Goal: Information Seeking & Learning: Find specific page/section

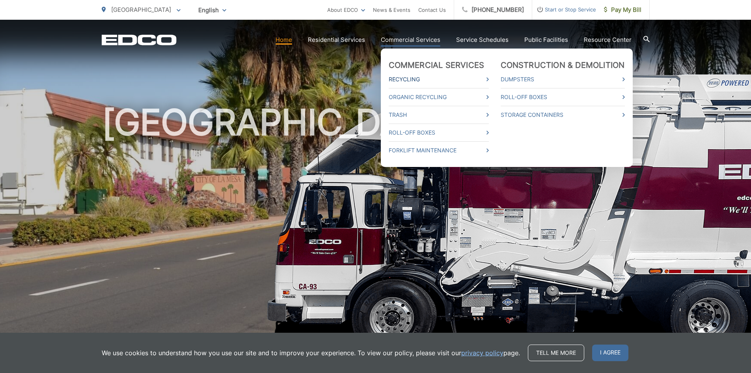
click at [489, 77] on icon at bounding box center [488, 79] width 2 height 4
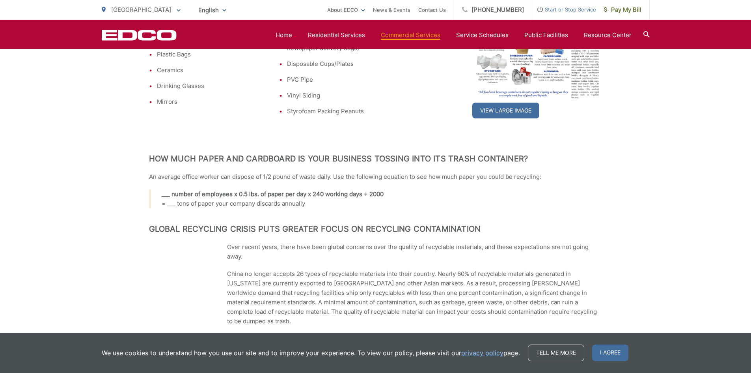
scroll to position [307, 0]
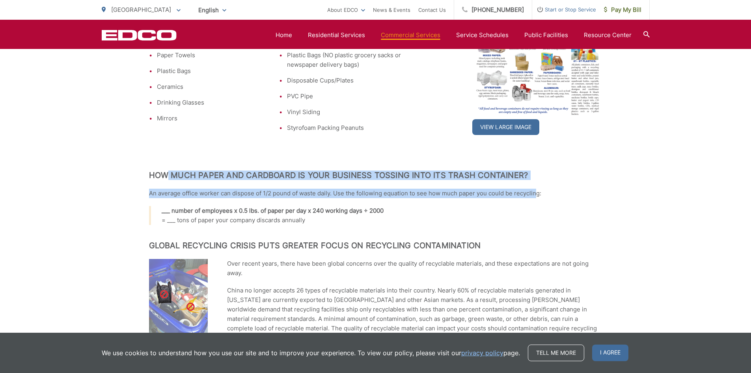
drag, startPoint x: 168, startPoint y: 174, endPoint x: 384, endPoint y: 190, distance: 217.5
click at [525, 189] on div ".st0{fill-rule:evenodd;clip-rule:evenodd;fill:#fff} Recycling Businesses divert…" at bounding box center [375, 155] width 453 height 608
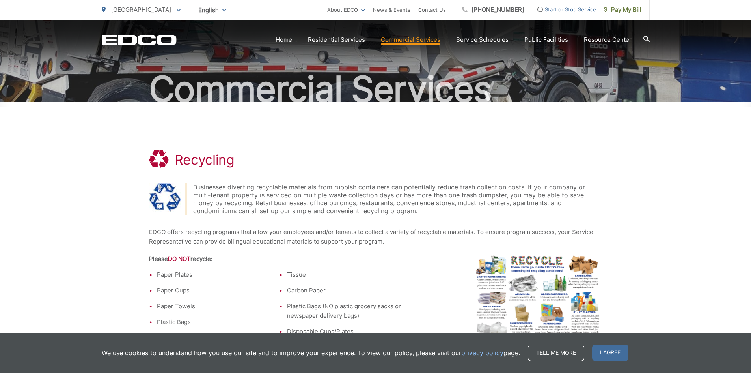
scroll to position [0, 0]
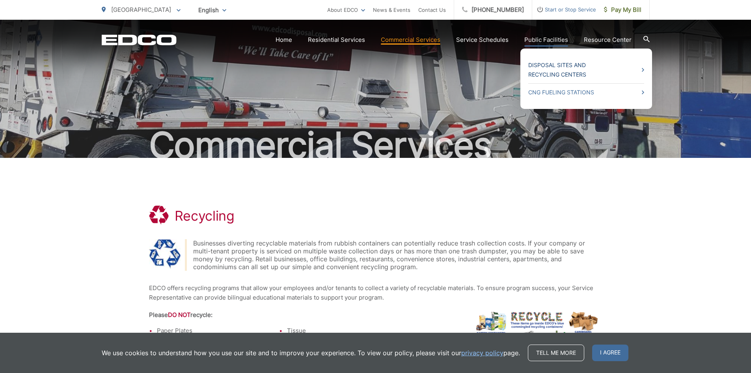
click at [563, 64] on link "Disposal Sites and Recycling Centers" at bounding box center [586, 69] width 116 height 19
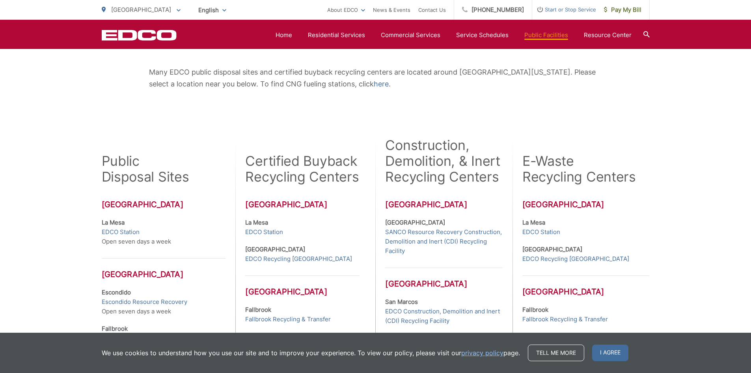
scroll to position [133, 0]
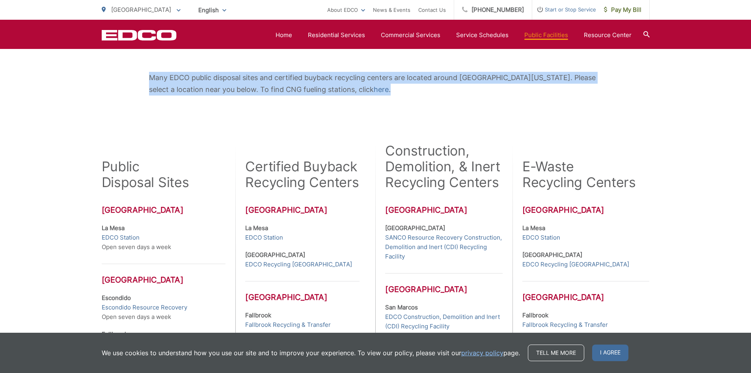
drag, startPoint x: 151, startPoint y: 78, endPoint x: 572, endPoint y: 89, distance: 420.8
click at [572, 89] on p "Many EDCO public disposal sites and certified buyback recycling centers are loc…" at bounding box center [375, 84] width 453 height 24
click at [238, 110] on div "Many EDCO public disposal sites and certified buyback recycling centers are loc…" at bounding box center [376, 83] width 548 height 118
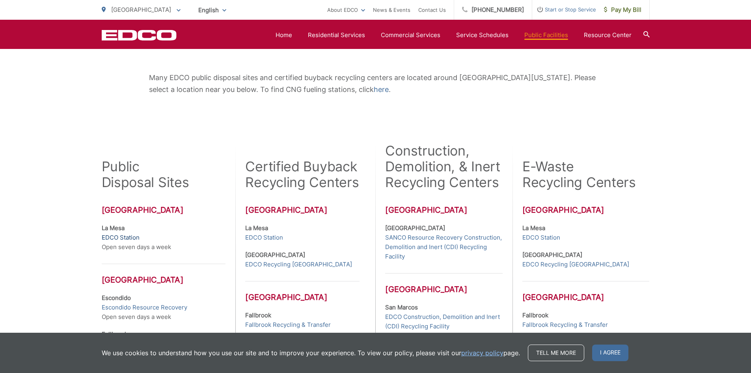
click at [117, 236] on link "EDCO Station" at bounding box center [121, 237] width 38 height 9
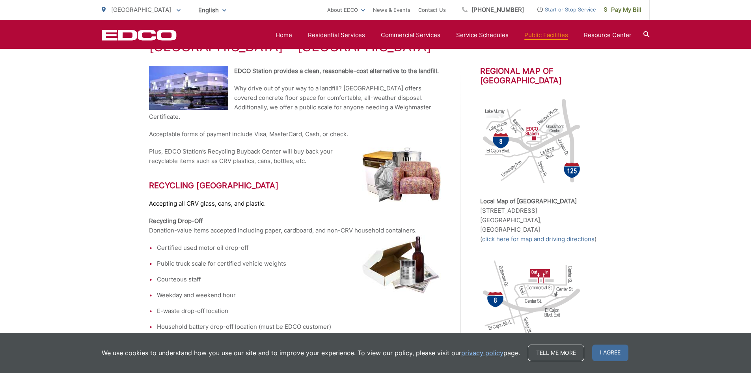
scroll to position [158, 0]
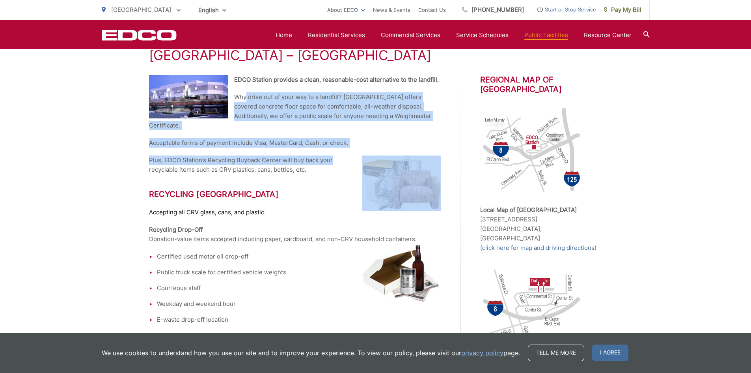
drag, startPoint x: 245, startPoint y: 90, endPoint x: 339, endPoint y: 129, distance: 102.2
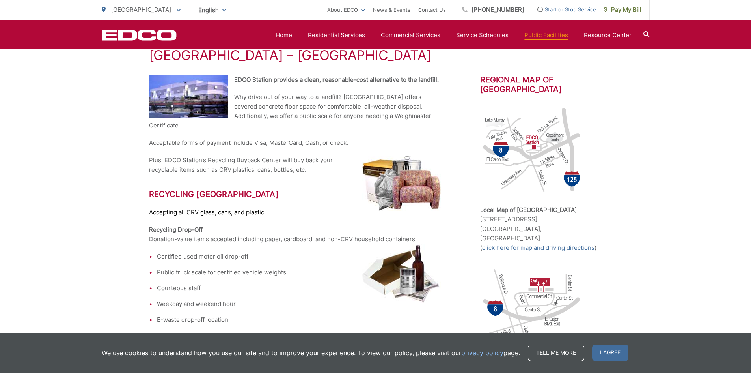
click at [175, 226] on strong "Recycling Drop-Off" at bounding box center [176, 229] width 54 height 7
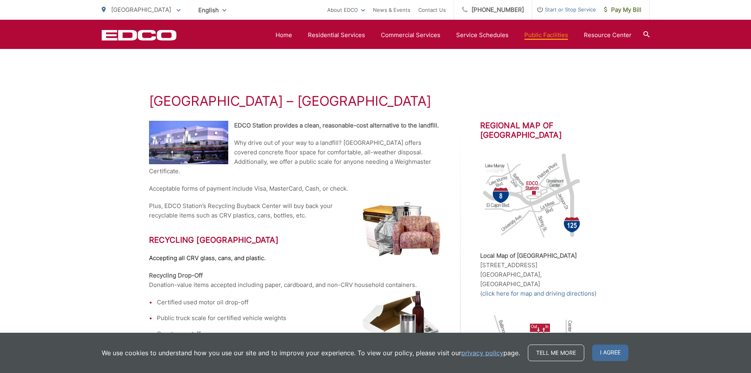
scroll to position [112, 0]
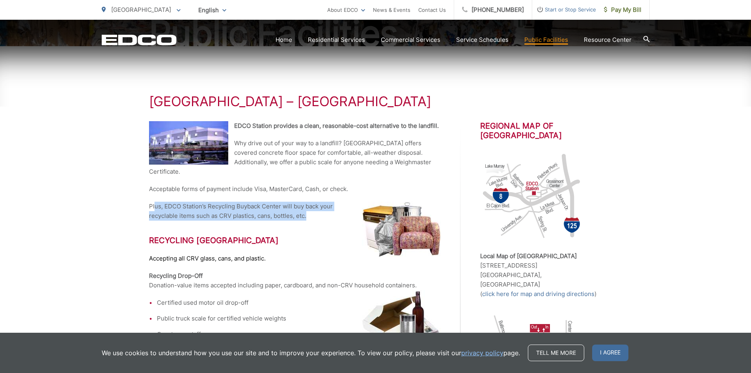
drag, startPoint x: 154, startPoint y: 196, endPoint x: 330, endPoint y: 209, distance: 176.7
click at [330, 209] on p "Plus, EDCO Station’s Recycling Buyback Center will buy back your recyclable ite…" at bounding box center [295, 210] width 292 height 19
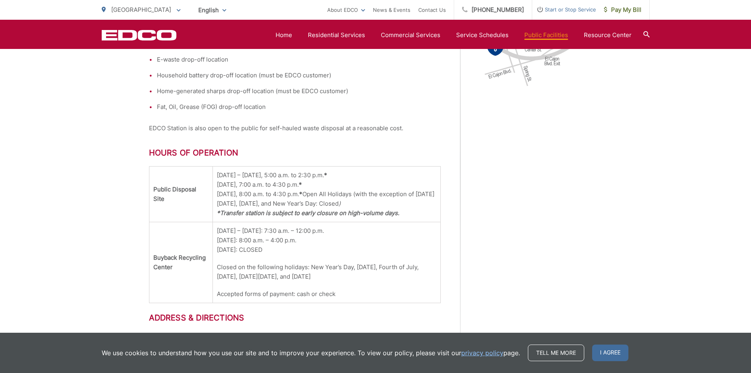
scroll to position [437, 0]
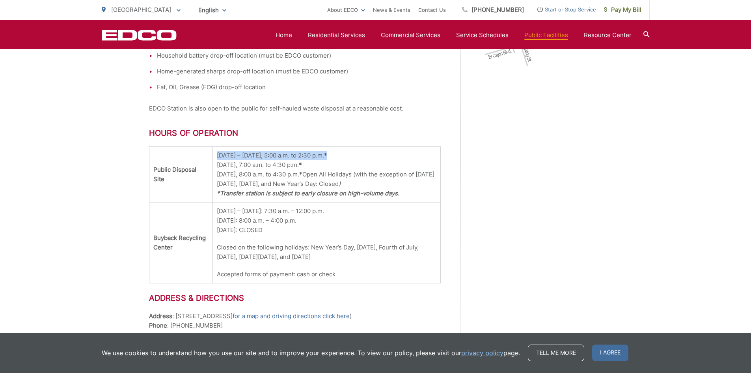
drag, startPoint x: 334, startPoint y: 145, endPoint x: 216, endPoint y: 145, distance: 118.3
click at [216, 147] on td "Monday – Friday, 5:00 a.m. to 2:30 p.m. * Saturday, 7:00 a.m. to 4:30 p.m. * Su…" at bounding box center [327, 175] width 228 height 56
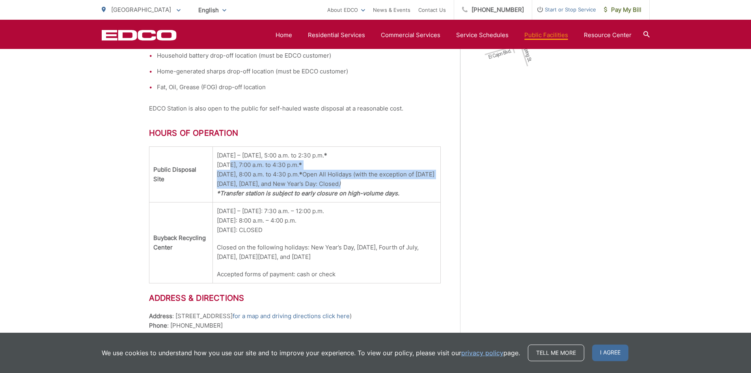
drag, startPoint x: 223, startPoint y: 154, endPoint x: 408, endPoint y: 177, distance: 186.3
click at [408, 177] on td "Monday – Friday, 5:00 a.m. to 2:30 p.m. * Saturday, 7:00 a.m. to 4:30 p.m. * Su…" at bounding box center [327, 175] width 228 height 56
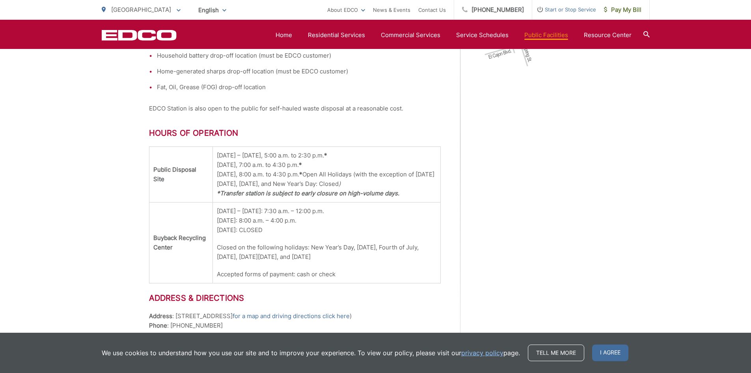
click at [405, 219] on td "Monday – Friday: 7:30 a.m. – 12:00 p.m. Saturday: 8:00 a.m. – 4:00 p.m. Sunday:…" at bounding box center [327, 242] width 228 height 81
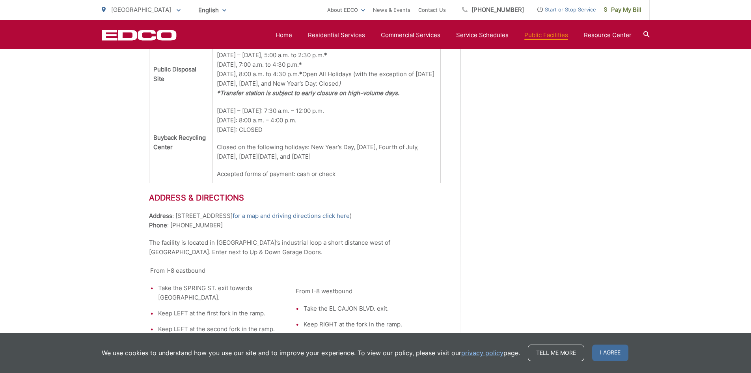
scroll to position [427, 0]
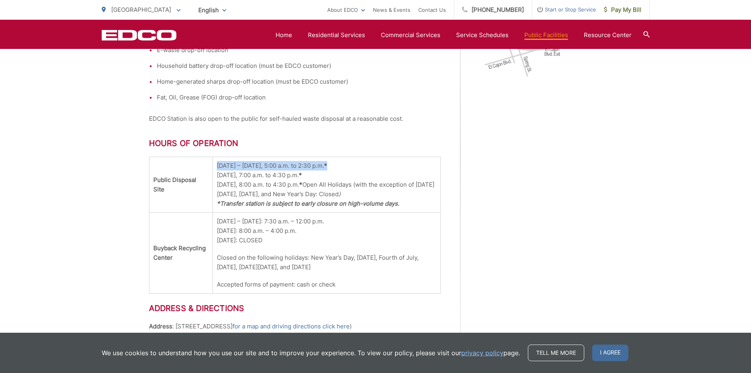
drag, startPoint x: 333, startPoint y: 160, endPoint x: 214, endPoint y: 155, distance: 118.4
click at [214, 157] on td "Monday – Friday, 5:00 a.m. to 2:30 p.m. * Saturday, 7:00 a.m. to 4:30 p.m. * Su…" at bounding box center [327, 185] width 228 height 56
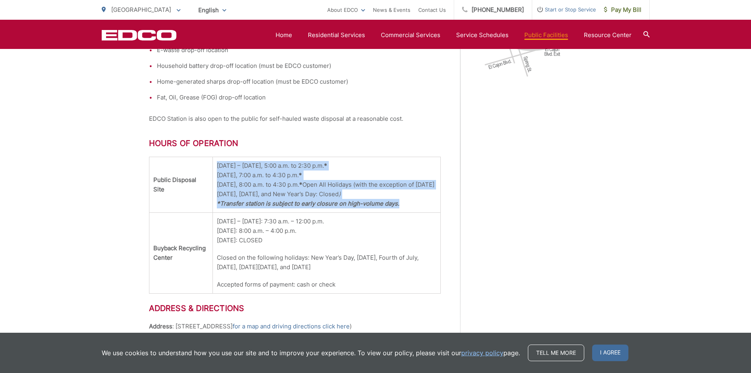
drag, startPoint x: 399, startPoint y: 196, endPoint x: 215, endPoint y: 154, distance: 188.3
click at [215, 157] on td "Monday – Friday, 5:00 a.m. to 2:30 p.m. * Saturday, 7:00 a.m. to 4:30 p.m. * Su…" at bounding box center [327, 185] width 228 height 56
click at [338, 198] on td "Monday – Friday, 5:00 a.m. to 2:30 p.m. * Saturday, 7:00 a.m. to 4:30 p.m. * Su…" at bounding box center [327, 185] width 228 height 56
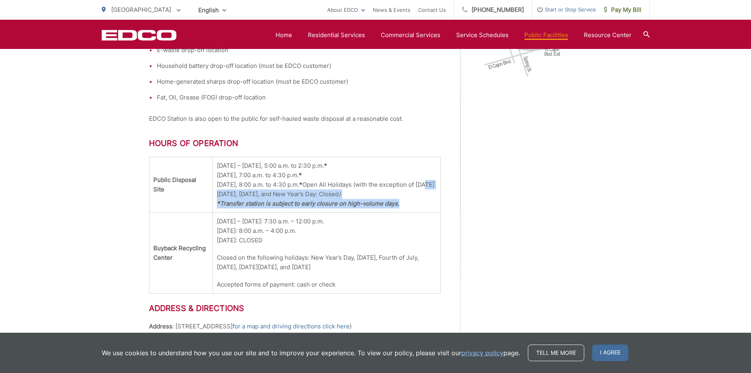
drag, startPoint x: 224, startPoint y: 183, endPoint x: 404, endPoint y: 189, distance: 180.3
click at [404, 189] on td "Monday – Friday, 5:00 a.m. to 2:30 p.m. * Saturday, 7:00 a.m. to 4:30 p.m. * Su…" at bounding box center [327, 185] width 228 height 56
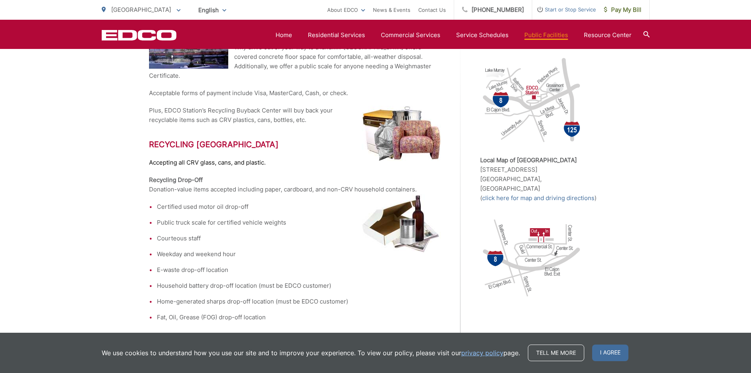
scroll to position [190, 0]
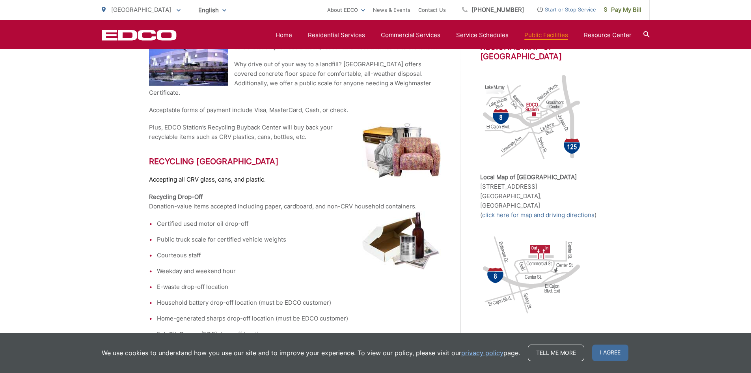
click at [285, 196] on p "Recycling Drop-Off Donation-value items accepted including paper, cardboard, an…" at bounding box center [295, 201] width 292 height 19
drag, startPoint x: 312, startPoint y: 196, endPoint x: 285, endPoint y: 194, distance: 27.3
click at [285, 194] on p "Recycling Drop-Off Donation-value items accepted including paper, cardboard, an…" at bounding box center [295, 201] width 292 height 19
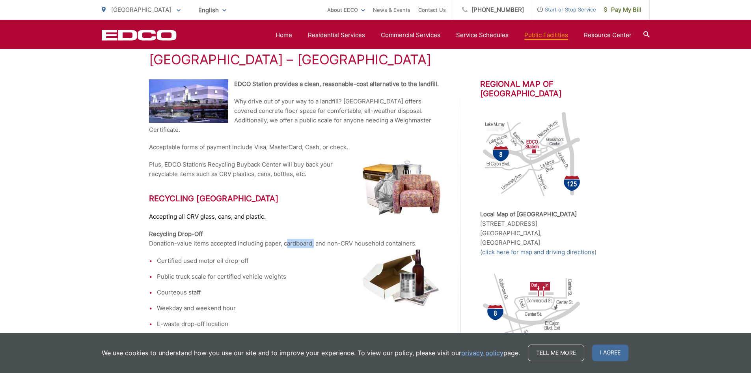
scroll to position [112, 0]
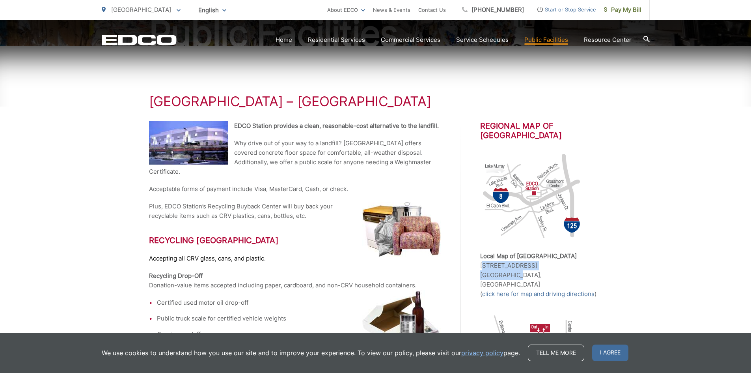
drag, startPoint x: 517, startPoint y: 275, endPoint x: 475, endPoint y: 267, distance: 42.6
copy p "8184 Commercial St. La Mesa, CA"
click at [615, 354] on span "I agree" at bounding box center [610, 352] width 36 height 17
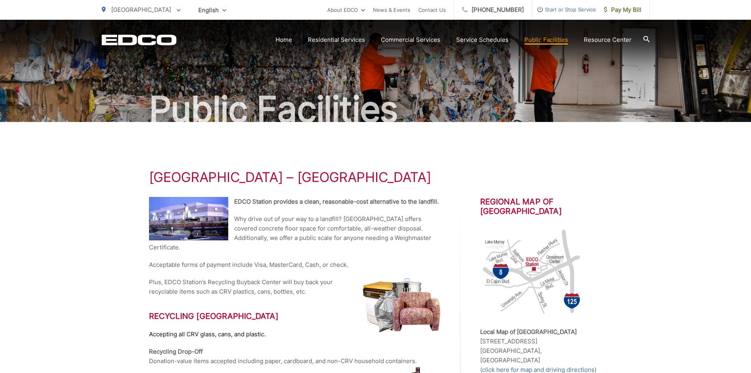
scroll to position [0, 0]
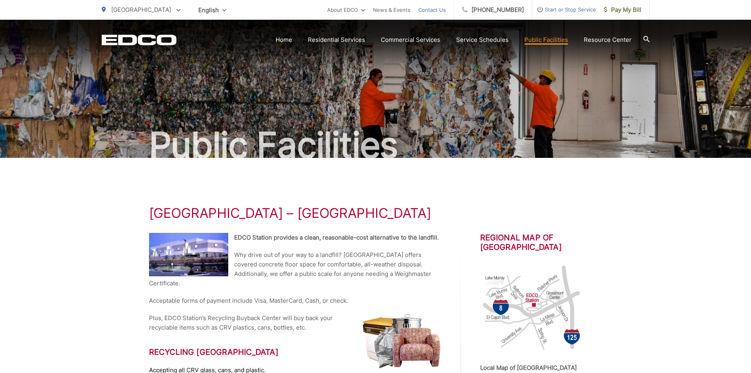
click at [434, 6] on link "Contact Us" at bounding box center [432, 9] width 28 height 9
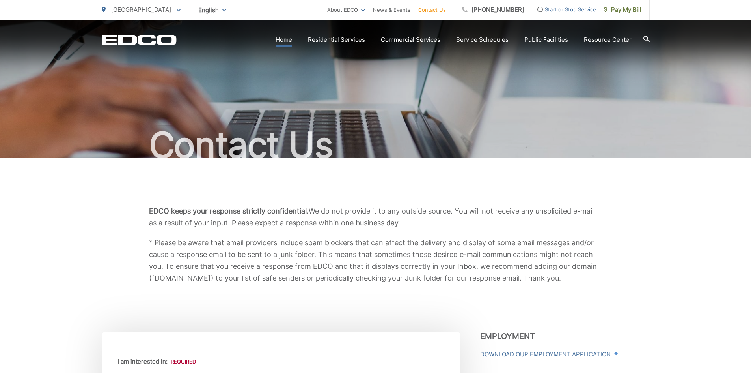
click at [283, 40] on link "Home" at bounding box center [284, 39] width 17 height 9
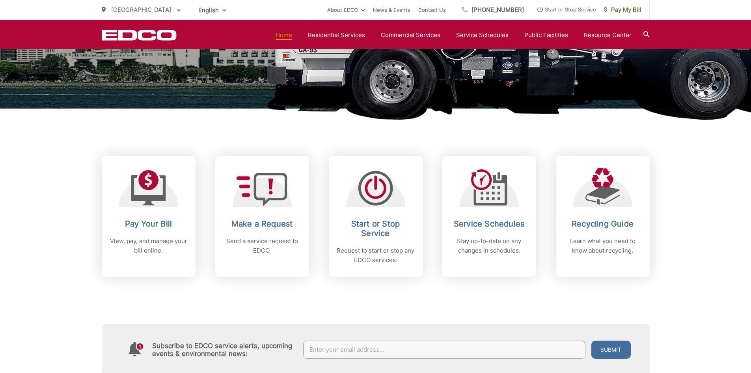
scroll to position [473, 0]
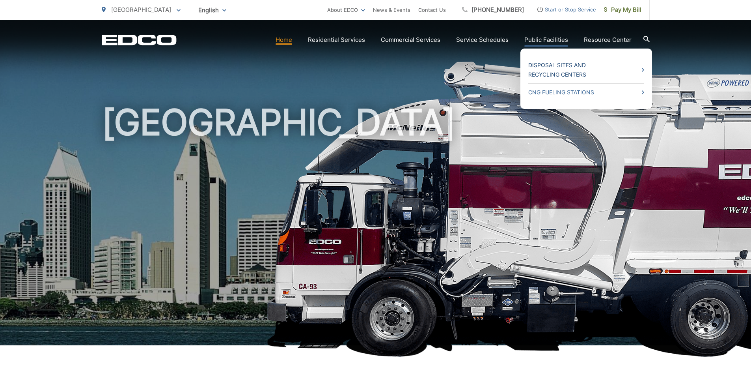
click at [550, 71] on link "Disposal Sites and Recycling Centers" at bounding box center [586, 69] width 116 height 19
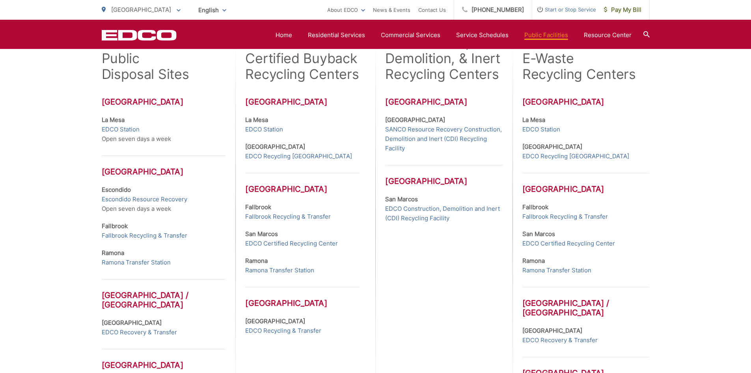
scroll to position [237, 0]
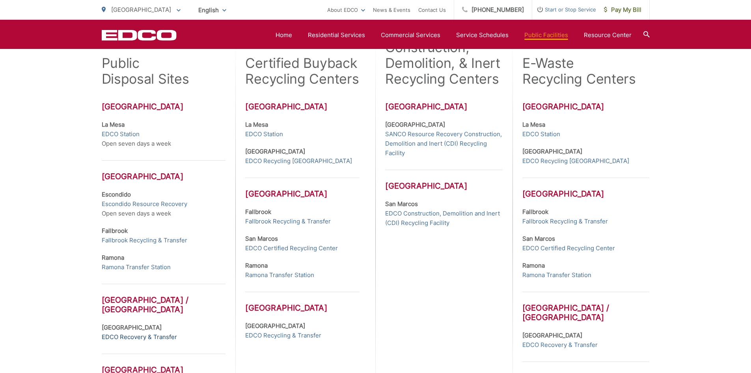
click at [131, 337] on link "EDCO Recovery & Transfer" at bounding box center [139, 336] width 75 height 9
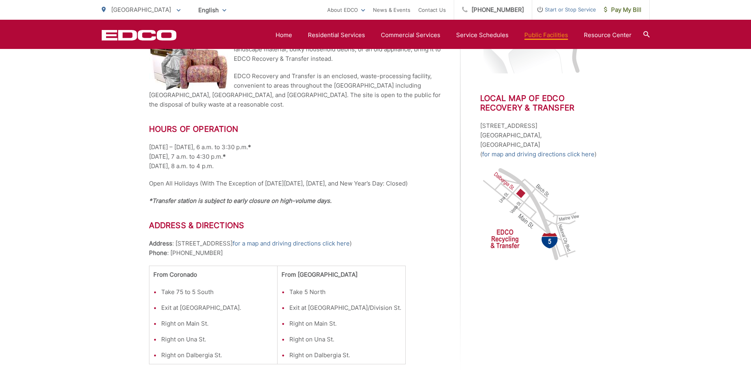
scroll to position [276, 0]
